Goal: Task Accomplishment & Management: Complete application form

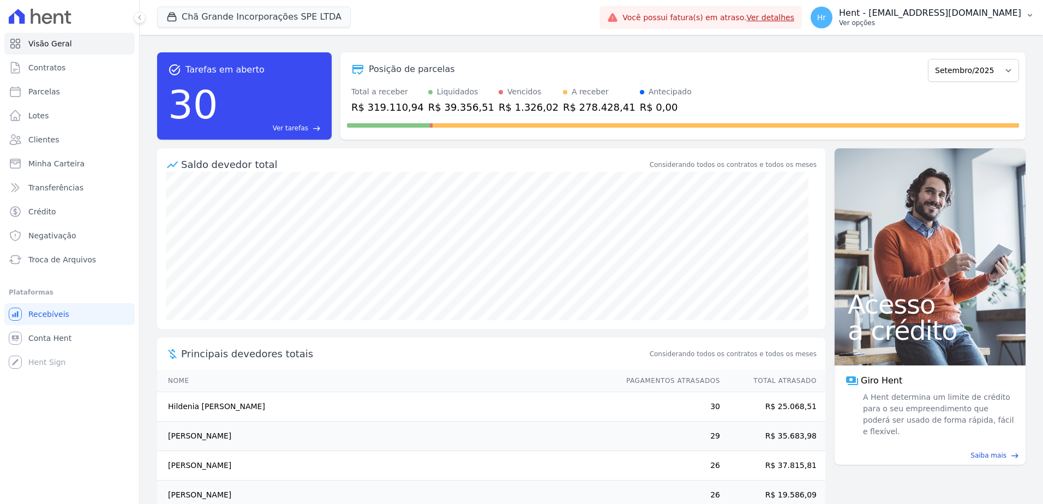
click at [923, 17] on p "Hent - ruan.sironi@e-arke.com" at bounding box center [930, 13] width 182 height 11
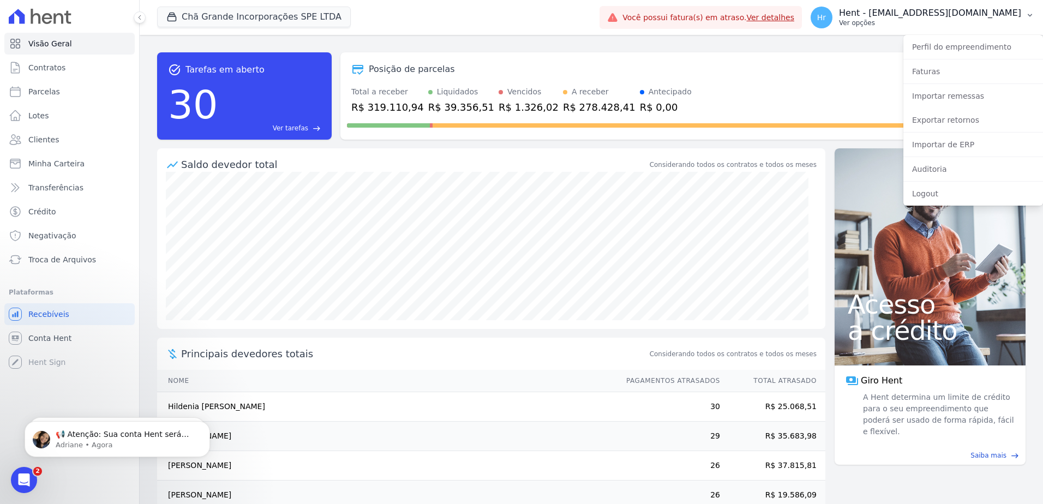
click at [923, 17] on p "Hent - ruan.sironi@e-arke.com" at bounding box center [930, 13] width 182 height 11
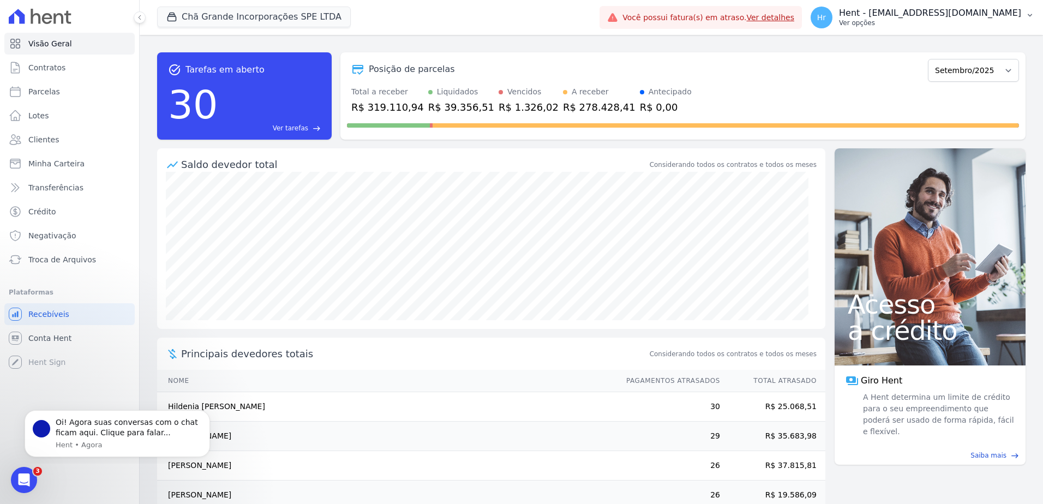
click at [933, 25] on p "Ver opções" at bounding box center [930, 23] width 182 height 9
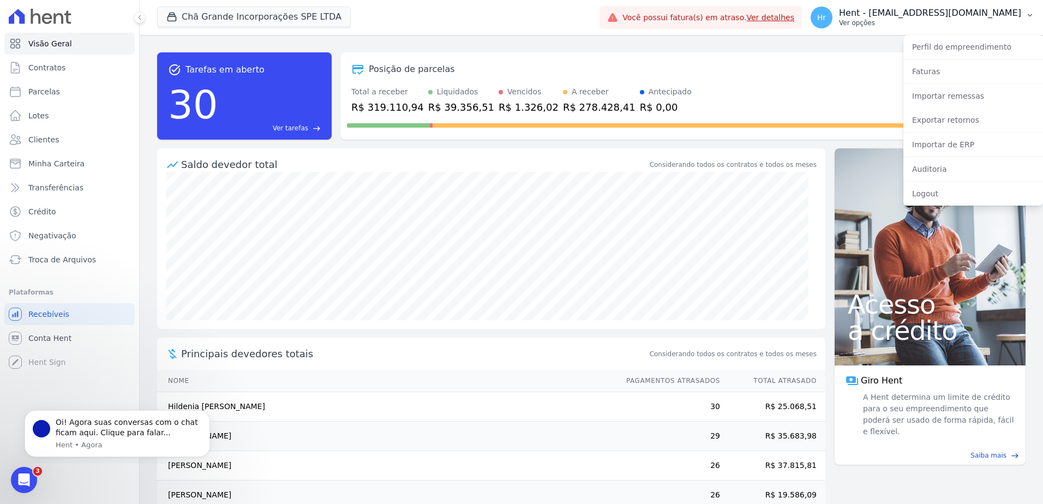
click at [949, 17] on p "Hent - ruan.sironi@e-arke.com" at bounding box center [930, 13] width 182 height 11
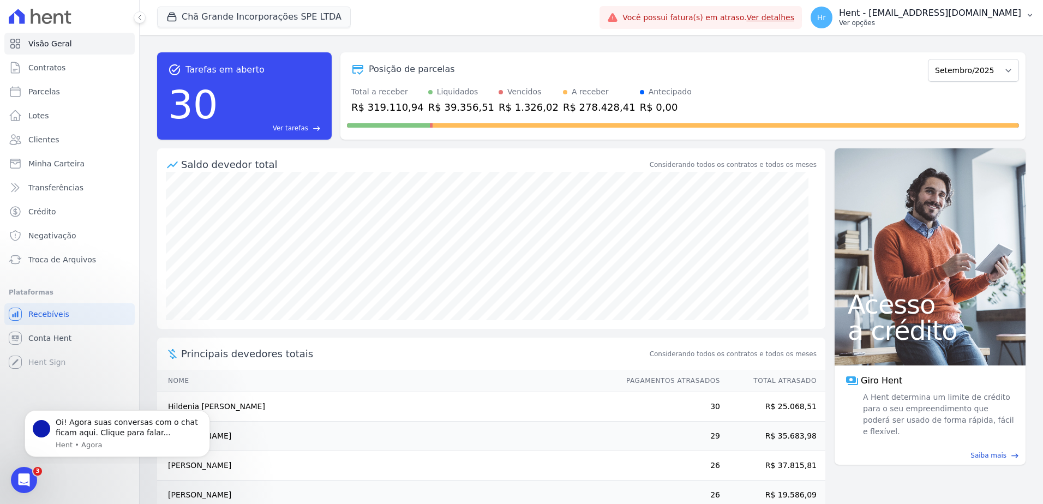
click at [956, 17] on p "Hent - ruan.sironi@e-arke.com" at bounding box center [930, 13] width 182 height 11
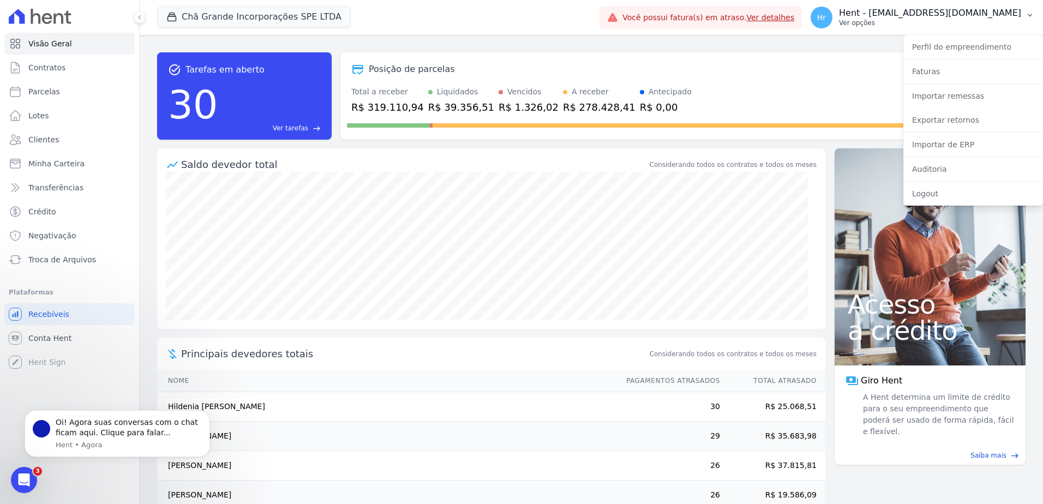
click at [964, 8] on p "Hent - ruan.sironi@e-arke.com" at bounding box center [930, 13] width 182 height 11
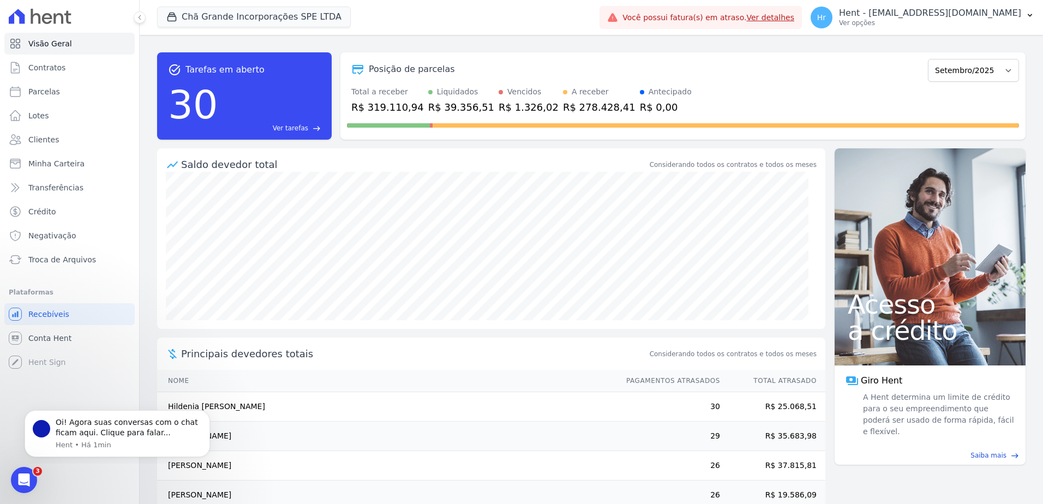
click at [548, 45] on div "task_alt Tarefas em aberto 30 Ver tarefas east Posição de parcelas Outubro/2019…" at bounding box center [591, 96] width 869 height 105
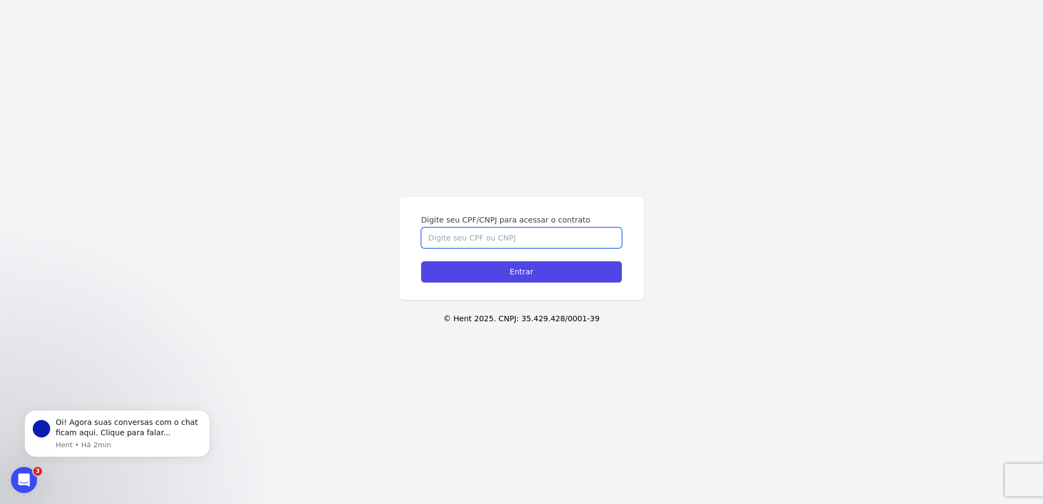
click at [571, 242] on input "Digite seu CPF/CNPJ para acessar o contrato" at bounding box center [521, 237] width 201 height 21
paste input "03580978276"
type input "03580978276"
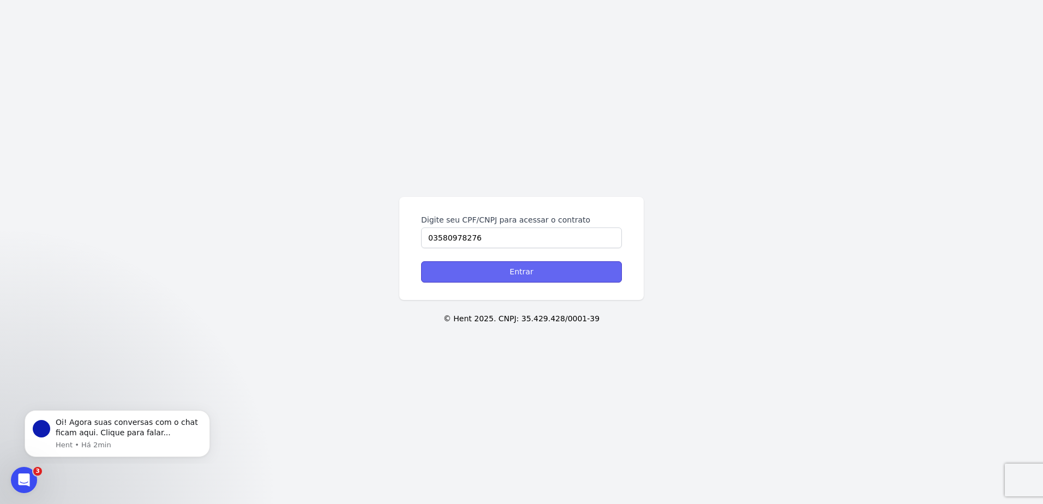
click at [561, 268] on input "Entrar" at bounding box center [521, 271] width 201 height 21
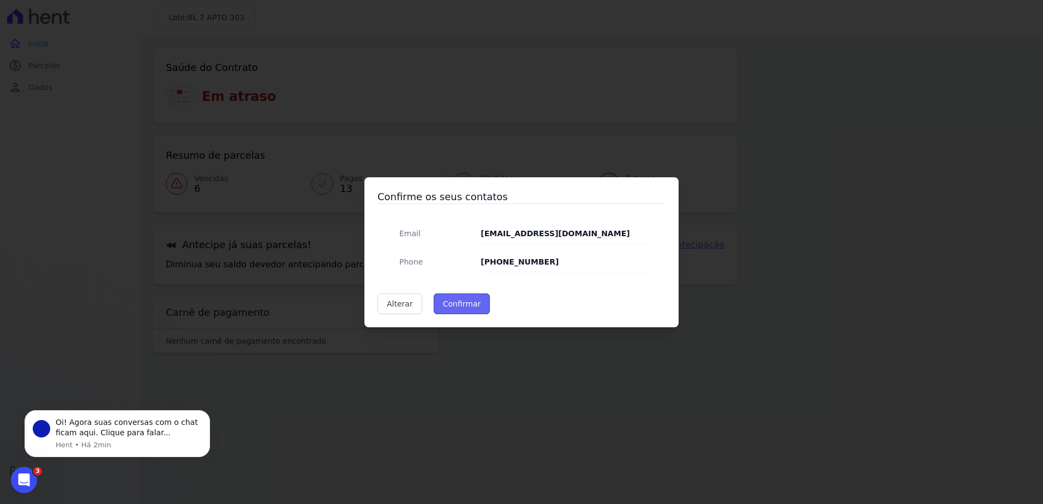
click at [467, 308] on button "Confirmar" at bounding box center [462, 304] width 57 height 21
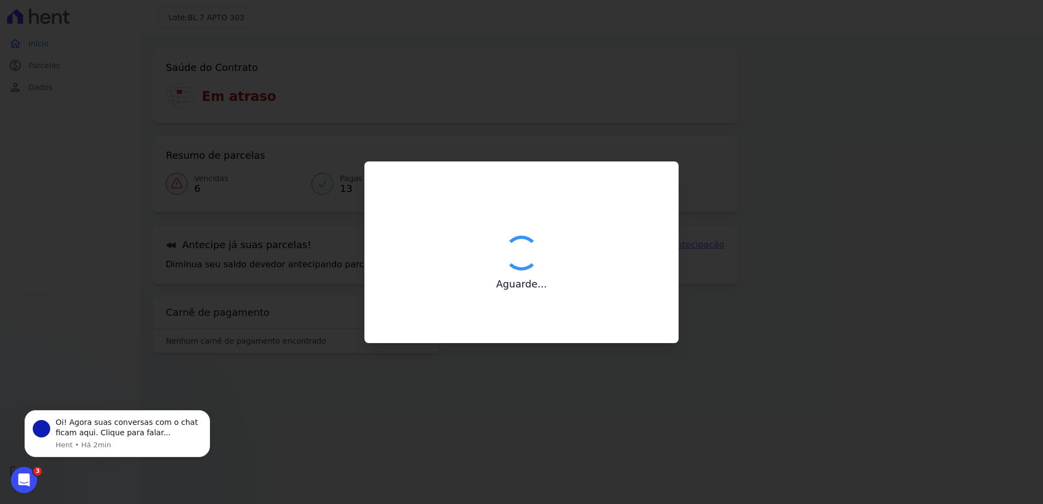
type input "Contatos confirmados com sucesso."
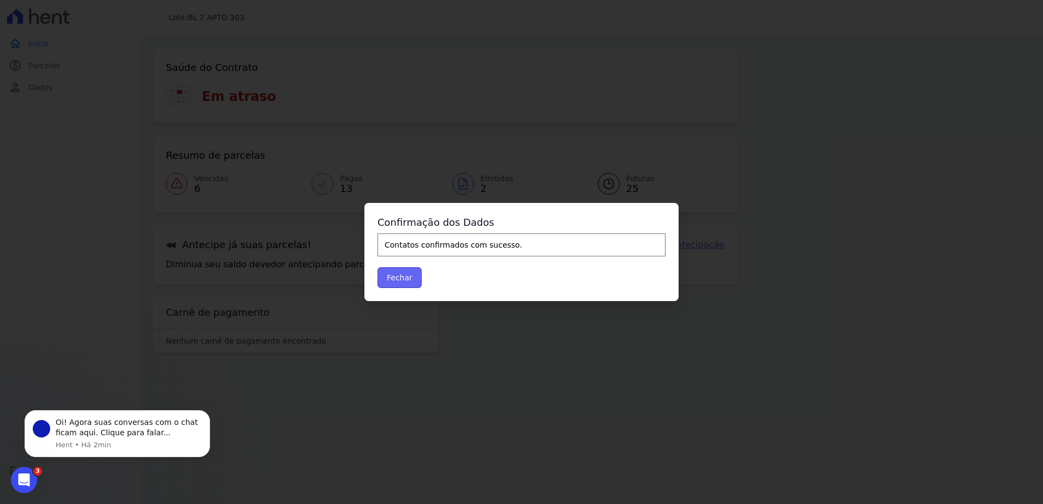
click at [403, 285] on button "Fechar" at bounding box center [400, 277] width 44 height 21
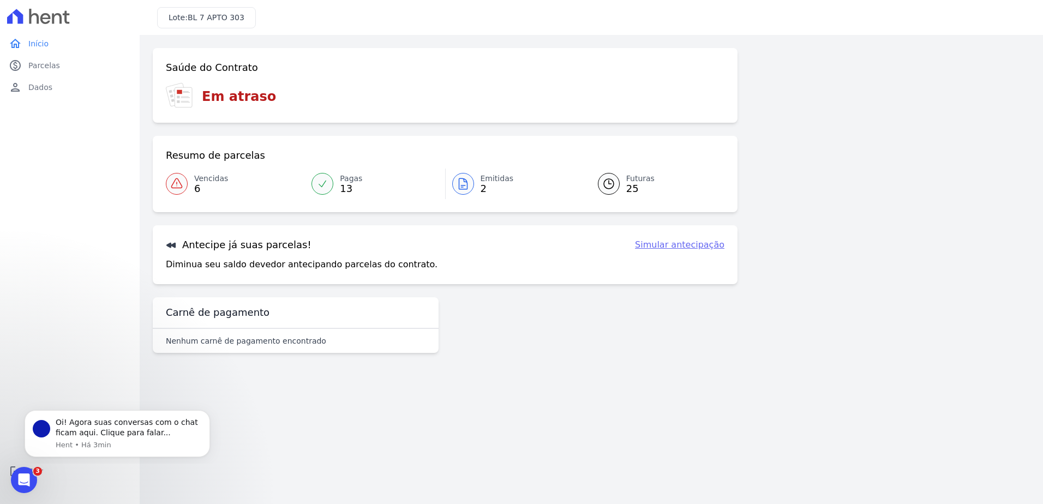
click at [193, 17] on span "BL 7 APTO 303" at bounding box center [216, 17] width 57 height 9
click at [23, 480] on icon "Abertura do Messenger da Intercom" at bounding box center [23, 478] width 8 height 9
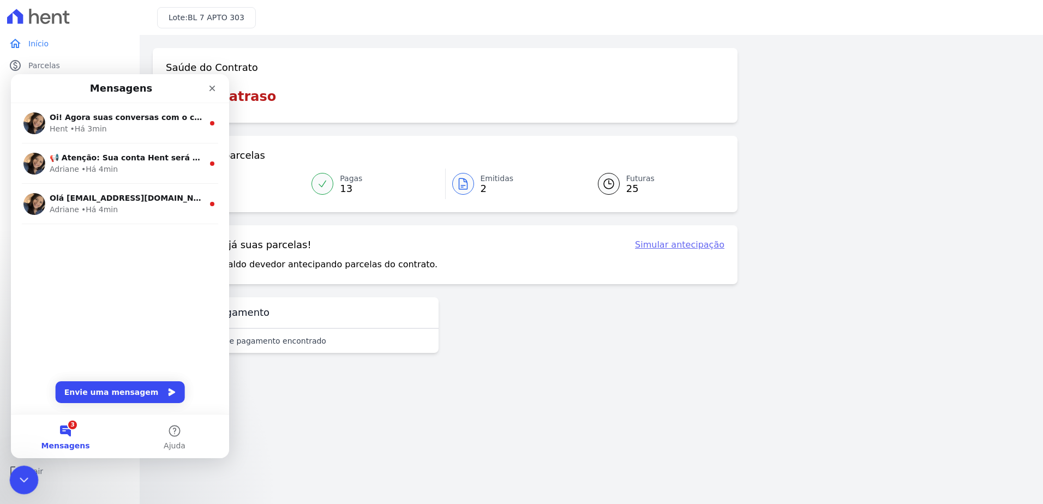
click at [23, 480] on icon "Encerramento do Messenger da Intercom" at bounding box center [22, 478] width 13 height 13
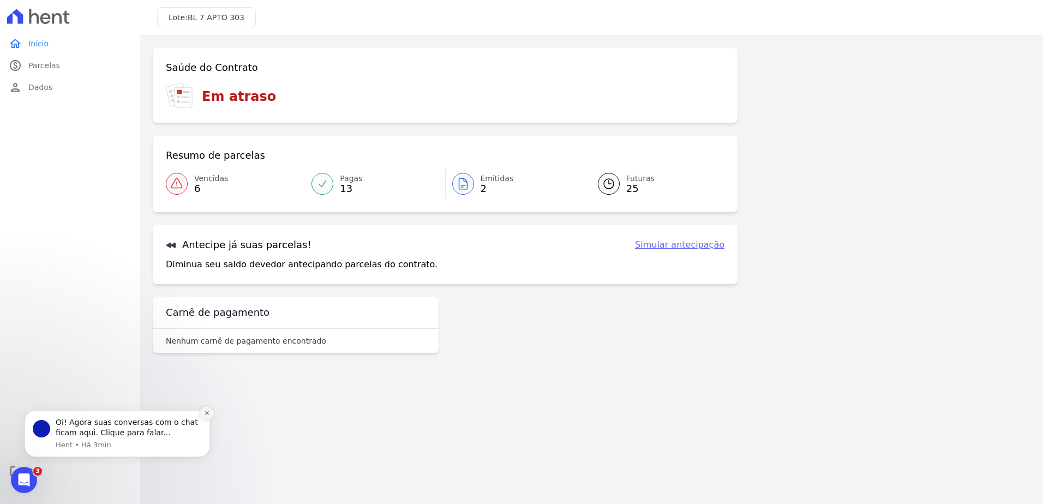
click at [208, 414] on icon "Dismiss notification" at bounding box center [207, 413] width 6 height 6
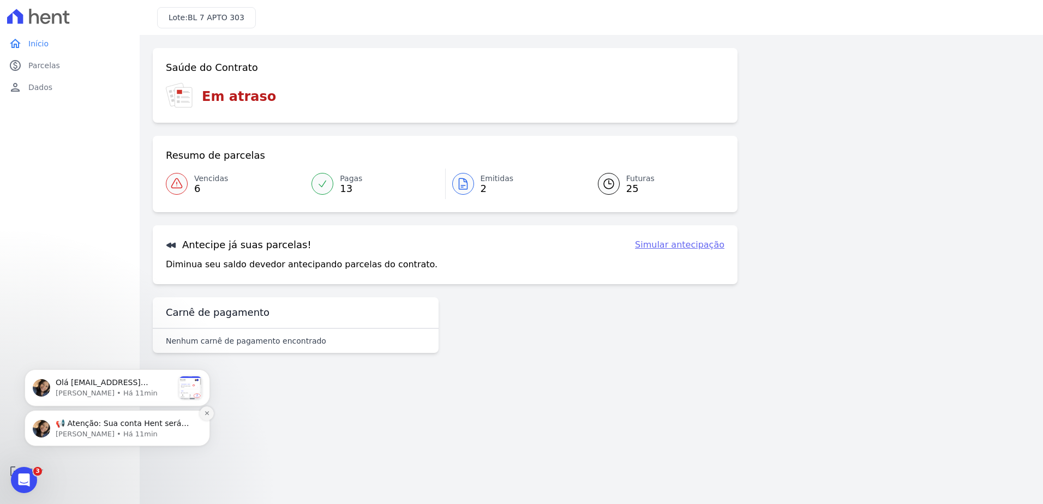
click at [205, 412] on icon "Dismiss notification" at bounding box center [207, 413] width 6 height 6
click at [207, 413] on icon "Dismiss notification" at bounding box center [207, 412] width 4 height 4
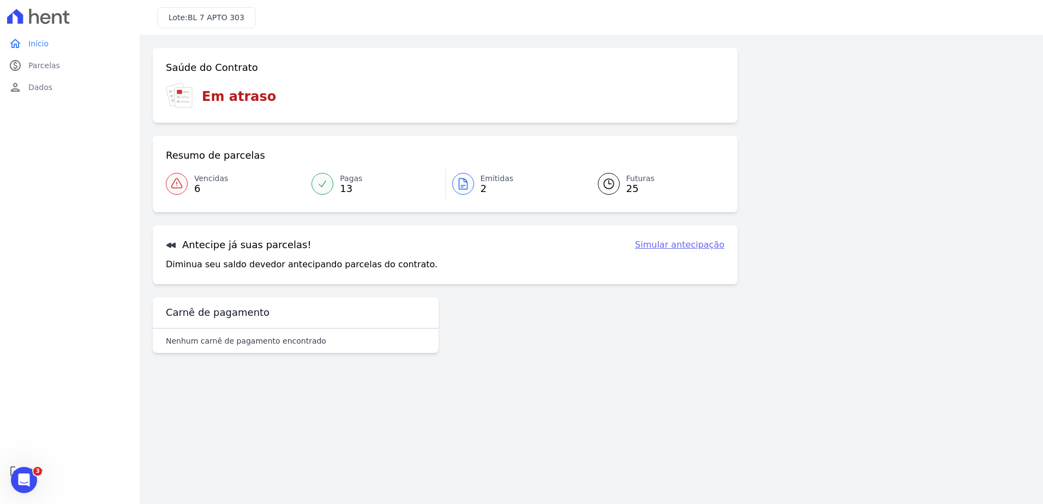
click at [91, 117] on div "home Início home Início paid Parcelas paid Parcelas person Dados person Dados l…" at bounding box center [69, 264] width 131 height 463
